Goal: Task Accomplishment & Management: Manage account settings

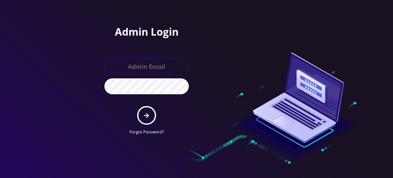
type input "allchoiceconnect@britewireless.com"
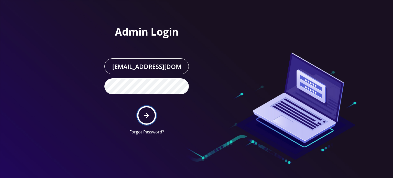
click at [145, 113] on icon "submit" at bounding box center [146, 116] width 5 height 6
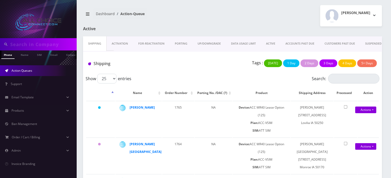
click at [34, 45] on input "text" at bounding box center [42, 44] width 65 height 10
paste input "[PERSON_NAME]"
type input "[PERSON_NAME]"
click at [21, 56] on link "Name" at bounding box center [24, 54] width 13 height 8
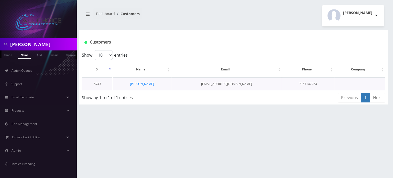
click at [151, 89] on td "[PERSON_NAME]" at bounding box center [142, 83] width 58 height 13
click at [145, 84] on link "[PERSON_NAME]" at bounding box center [142, 84] width 24 height 4
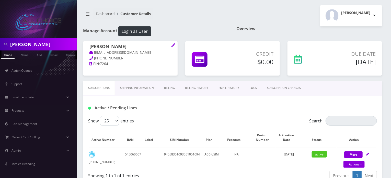
click at [208, 89] on link "Billing History" at bounding box center [197, 88] width 34 height 15
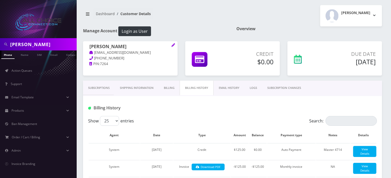
click at [167, 86] on link "Billing" at bounding box center [169, 88] width 21 height 15
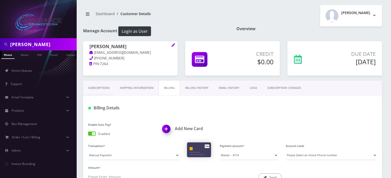
scroll to position [51, 0]
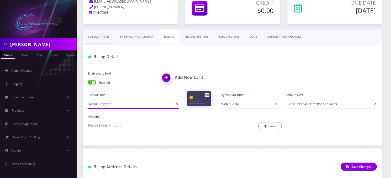
click at [125, 105] on select "Manual Payment Custom Charge Manual Credit Custom Invoice" at bounding box center [133, 104] width 91 height 10
select select "Custom Charge"
click at [88, 99] on select "Manual Payment Custom Charge Manual Credit Custom Invoice" at bounding box center [133, 104] width 91 height 10
click at [297, 102] on select "Please Select an Active Phone number [PHONE_NUMBER]" at bounding box center [331, 104] width 91 height 10
select select "80780"
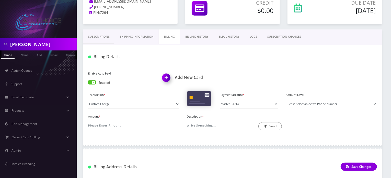
click at [286, 99] on select "Please Select an Active Phone number [PHONE_NUMBER]" at bounding box center [331, 104] width 91 height 10
click at [103, 124] on input "Amount *" at bounding box center [133, 126] width 91 height 10
type input "20.00"
click at [212, 127] on input "Description *" at bounding box center [211, 126] width 49 height 10
type input "antennas replacement"
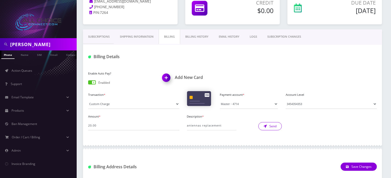
click at [267, 127] on button "Send" at bounding box center [271, 126] width 24 height 8
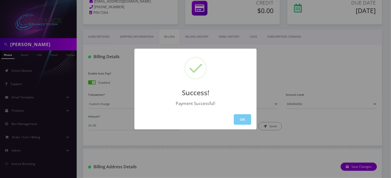
click at [247, 119] on button "OK" at bounding box center [242, 119] width 17 height 10
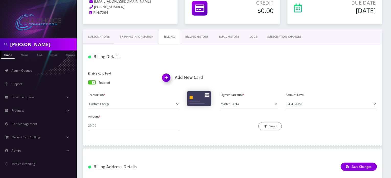
click at [195, 35] on link "Billing History" at bounding box center [197, 36] width 34 height 15
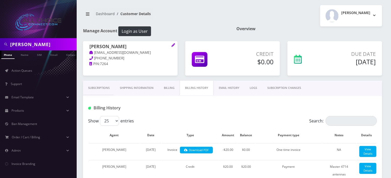
click at [286, 86] on link "SUBSCRIPTION CHANGES" at bounding box center [284, 88] width 44 height 15
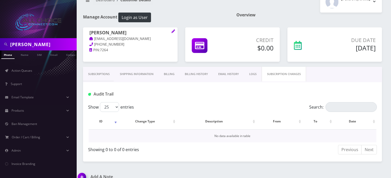
scroll to position [21, 0]
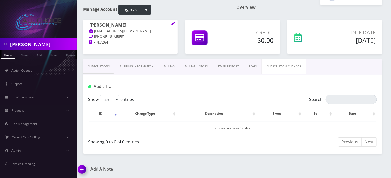
click at [228, 67] on link "EMAIL HISTORY" at bounding box center [228, 66] width 31 height 15
